Goal: Task Accomplishment & Management: Use online tool/utility

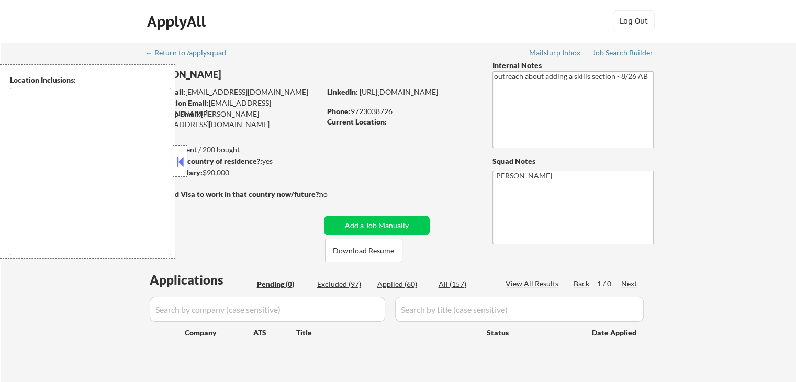
click at [178, 163] on button at bounding box center [180, 162] width 12 height 16
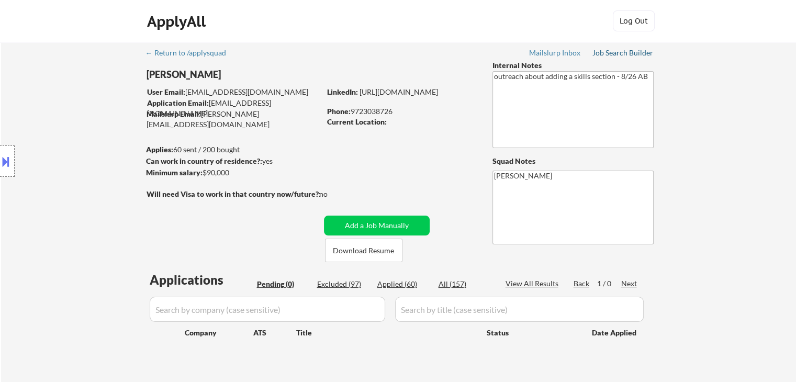
click at [631, 53] on div "Job Search Builder" at bounding box center [622, 52] width 61 height 7
click at [119, 142] on div "Location Inclusions:" at bounding box center [93, 161] width 187 height 194
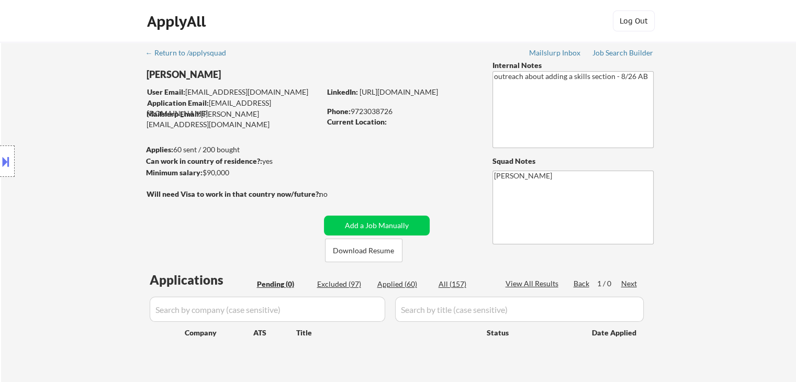
click at [119, 142] on div "Location Inclusions:" at bounding box center [93, 161] width 187 height 194
click at [117, 154] on div "Location Inclusions:" at bounding box center [93, 161] width 187 height 194
click at [114, 155] on div "Location Inclusions:" at bounding box center [93, 161] width 187 height 194
click at [112, 156] on div "Location Inclusions:" at bounding box center [93, 161] width 187 height 194
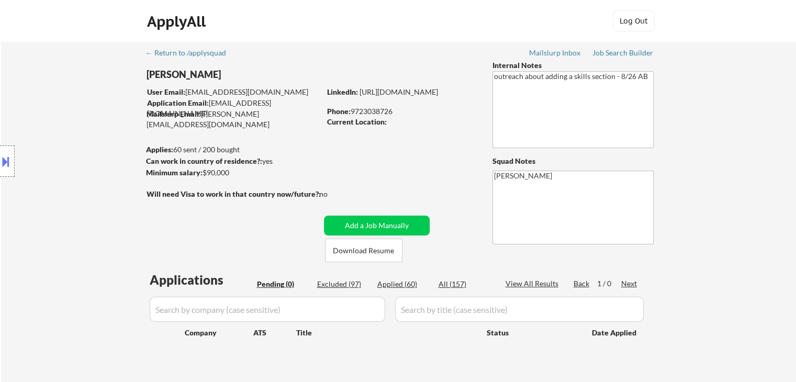
click at [112, 156] on div "Location Inclusions:" at bounding box center [93, 161] width 187 height 194
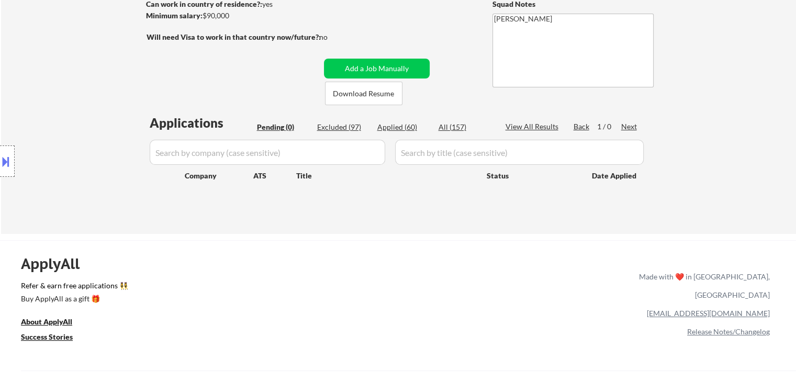
click at [103, 156] on div "Location Inclusions:" at bounding box center [93, 161] width 187 height 194
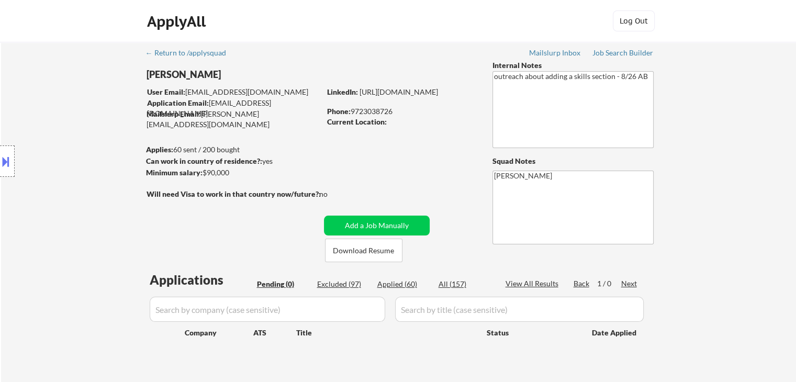
click at [104, 189] on div "Location Inclusions:" at bounding box center [93, 161] width 187 height 194
drag, startPoint x: 100, startPoint y: 187, endPoint x: 52, endPoint y: 270, distance: 96.5
click at [99, 187] on div "Location Inclusions:" at bounding box center [93, 161] width 187 height 194
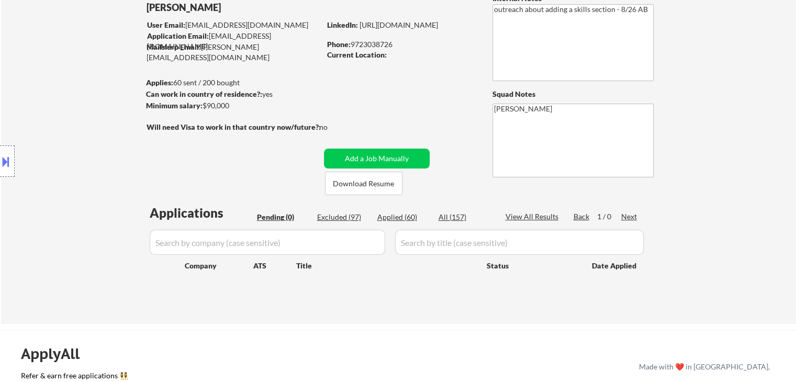
scroll to position [105, 0]
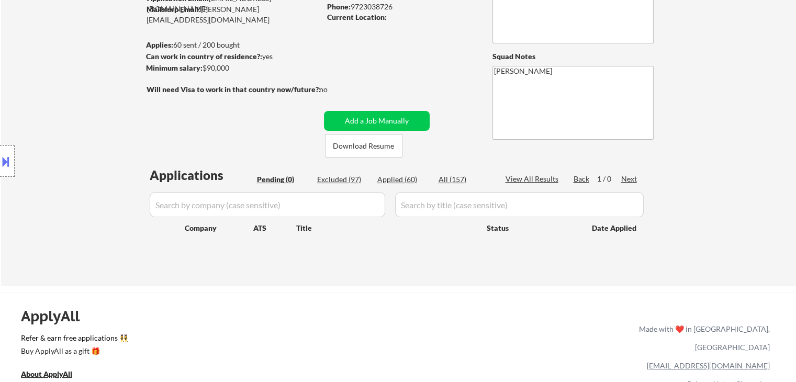
click at [98, 139] on div "Location Inclusions:" at bounding box center [93, 161] width 187 height 194
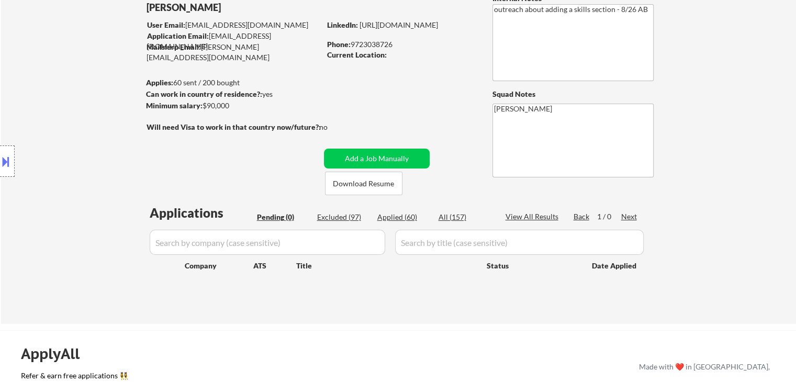
scroll to position [0, 0]
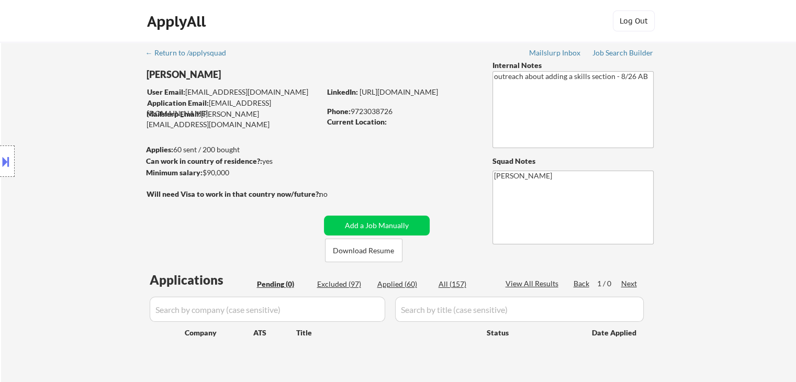
click at [738, 164] on div "← Return to /applysquad Mailslurp Inbox Job Search Builder [PERSON_NAME] User E…" at bounding box center [398, 216] width 795 height 349
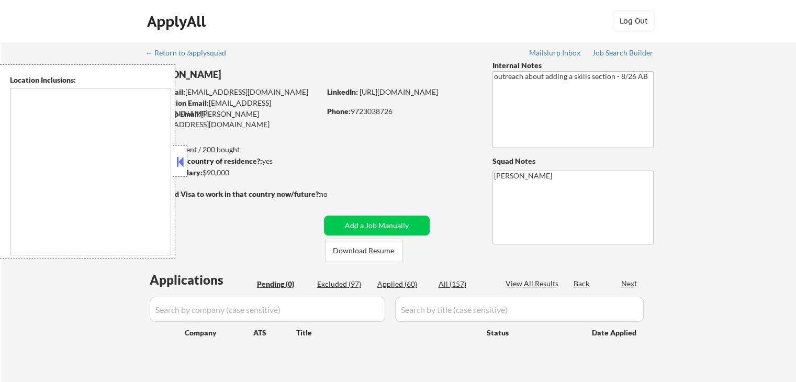
click at [785, 169] on div "← Return to /applysquad Mailslurp Inbox Job Search Builder Duy Vo User Email: h…" at bounding box center [398, 216] width 795 height 349
click at [772, 167] on div "← Return to /applysquad Mailslurp Inbox Job Search Builder [PERSON_NAME] User E…" at bounding box center [398, 216] width 795 height 349
click at [182, 166] on button at bounding box center [180, 162] width 12 height 16
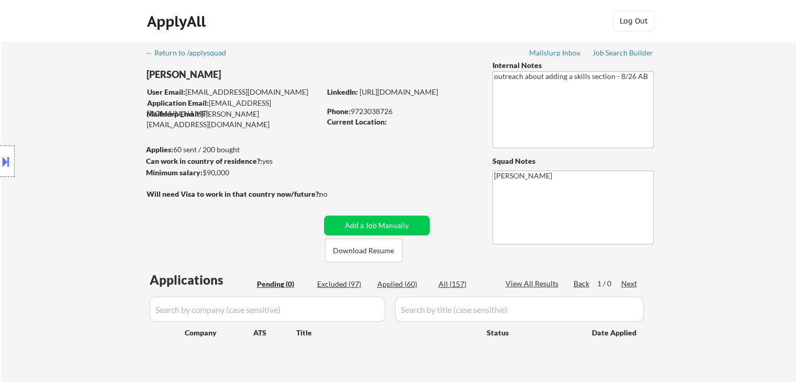
click at [134, 154] on div "Location Inclusions:" at bounding box center [93, 161] width 187 height 194
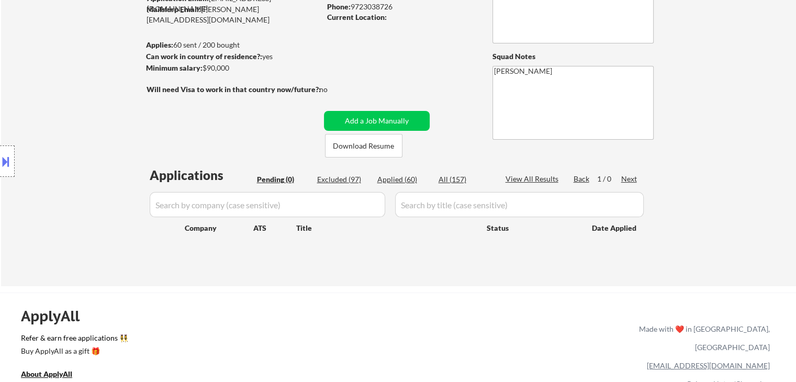
click at [186, 122] on div "Location Inclusions:" at bounding box center [93, 161] width 187 height 194
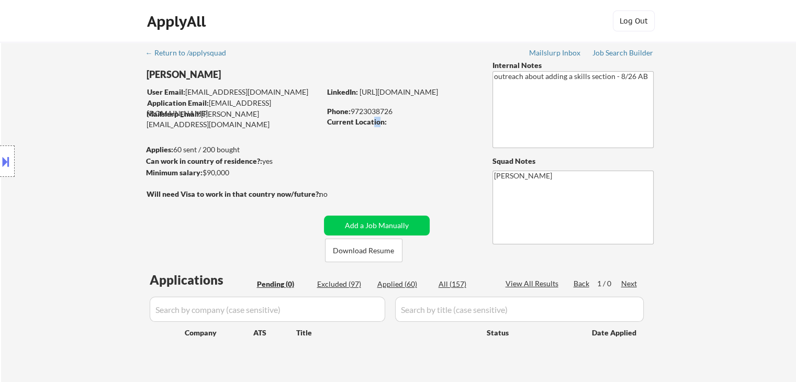
click at [373, 125] on strong "Current Location:" at bounding box center [357, 121] width 60 height 9
click at [16, 122] on div "Location Inclusions:" at bounding box center [93, 161] width 187 height 194
click at [710, 189] on div "← Return to /applysquad Mailslurp Inbox Job Search Builder [PERSON_NAME] User E…" at bounding box center [398, 216] width 795 height 349
click at [719, 161] on div "← Return to /applysquad Mailslurp Inbox Job Search Builder [PERSON_NAME] User E…" at bounding box center [398, 216] width 795 height 349
click at [60, 107] on div "Location Inclusions:" at bounding box center [93, 161] width 187 height 194
